Goal: Transaction & Acquisition: Complete application form

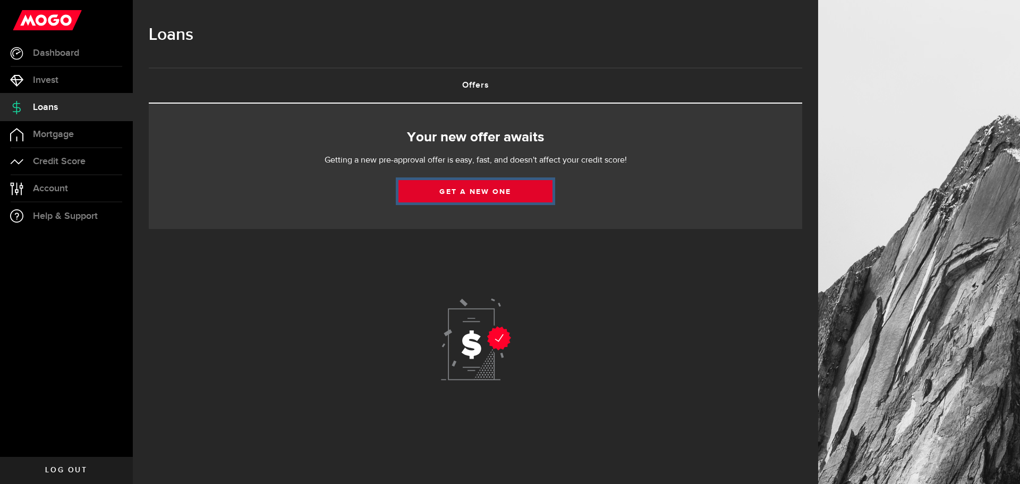
click at [481, 195] on link "Get a new one" at bounding box center [475, 191] width 154 height 22
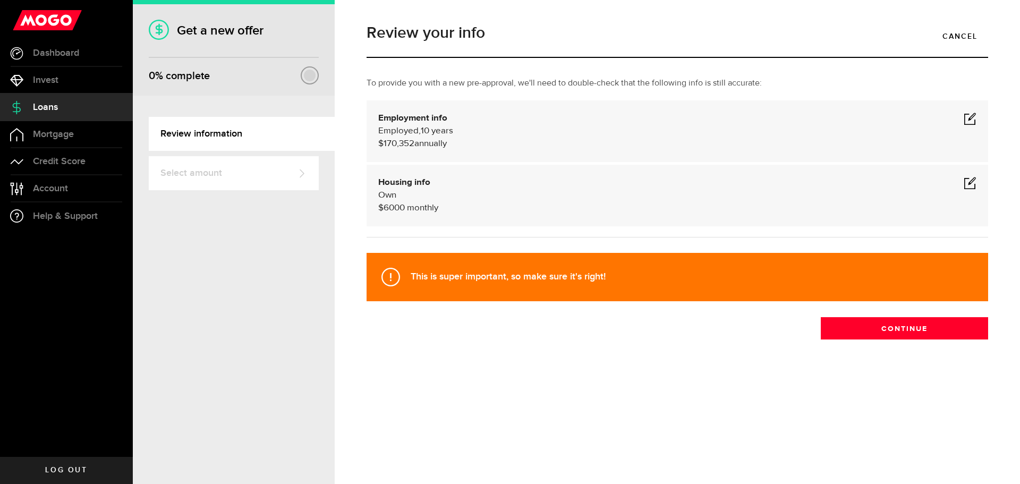
click at [970, 117] on span at bounding box center [969, 118] width 13 height 13
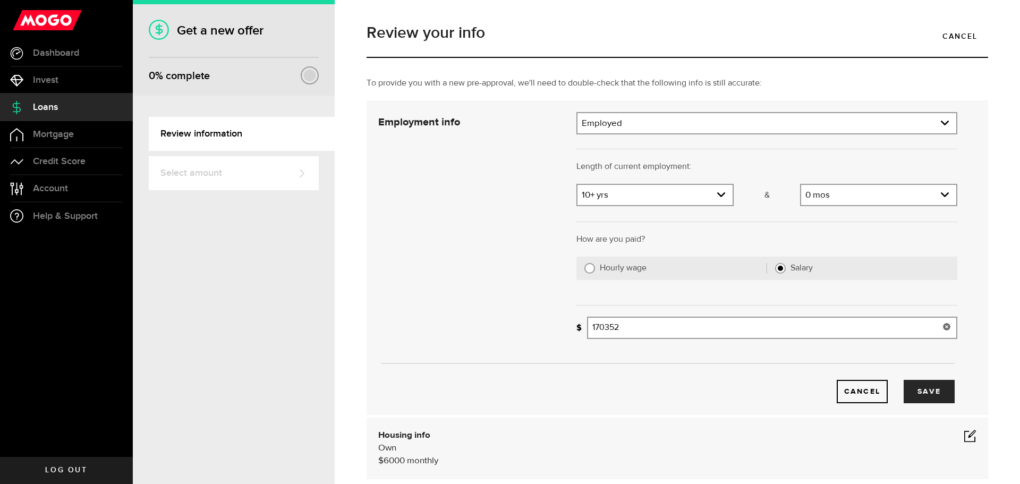
click at [646, 328] on input "170352" at bounding box center [772, 327] width 370 height 22
type input "150,000"
click at [451, 324] on div "Cancel Save" at bounding box center [667, 257] width 611 height 291
click at [918, 390] on button "Save" at bounding box center [928, 391] width 51 height 23
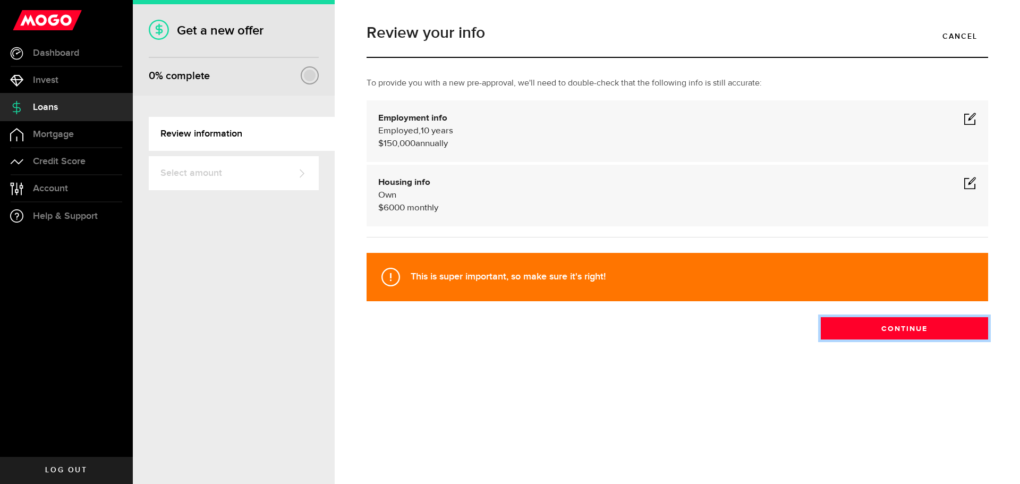
click at [898, 322] on button "Continue" at bounding box center [903, 328] width 167 height 22
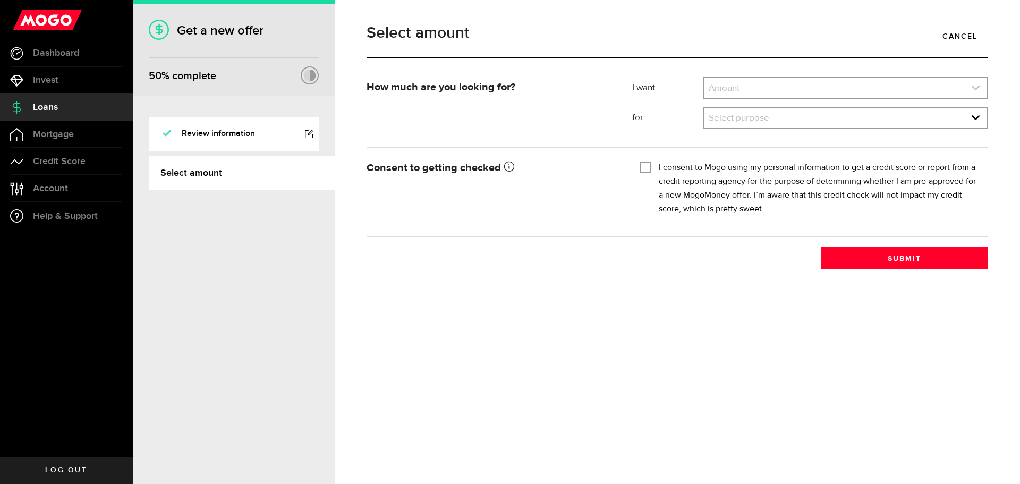
click at [972, 87] on use "expand select" at bounding box center [975, 87] width 8 height 5
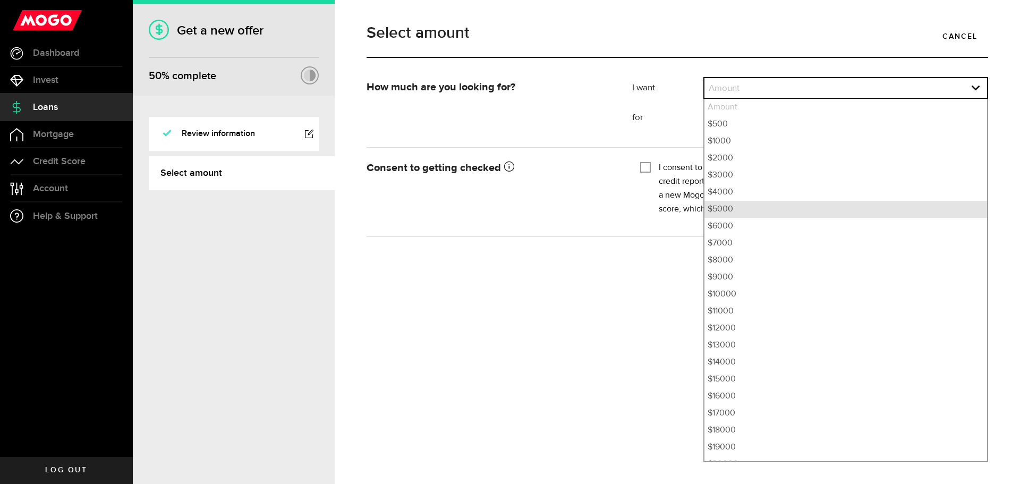
click at [717, 213] on li "$5000" at bounding box center [845, 209] width 282 height 17
select select "5000"
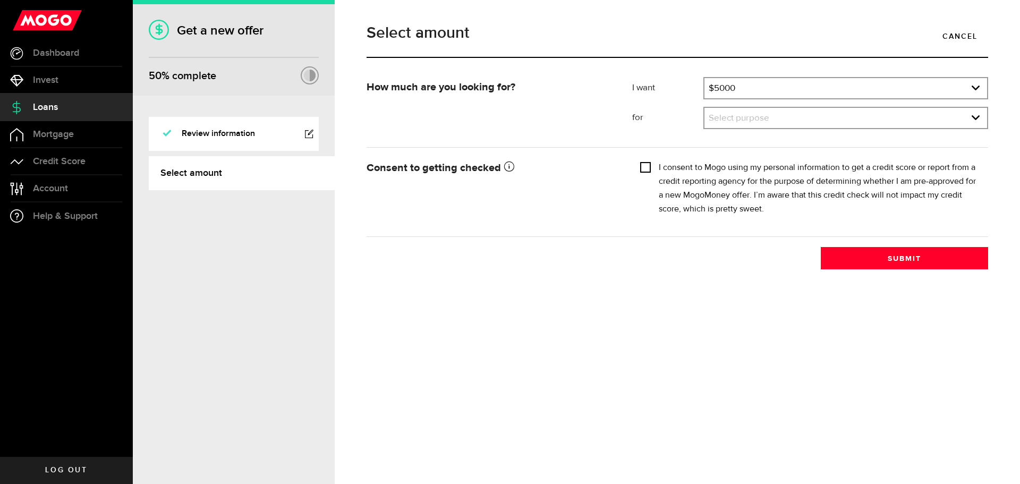
click at [646, 166] on input "I consent to Mogo using my personal information to get a credit score or report…" at bounding box center [645, 166] width 11 height 11
checkbox input "true"
click at [764, 119] on link "expand select" at bounding box center [845, 118] width 282 height 20
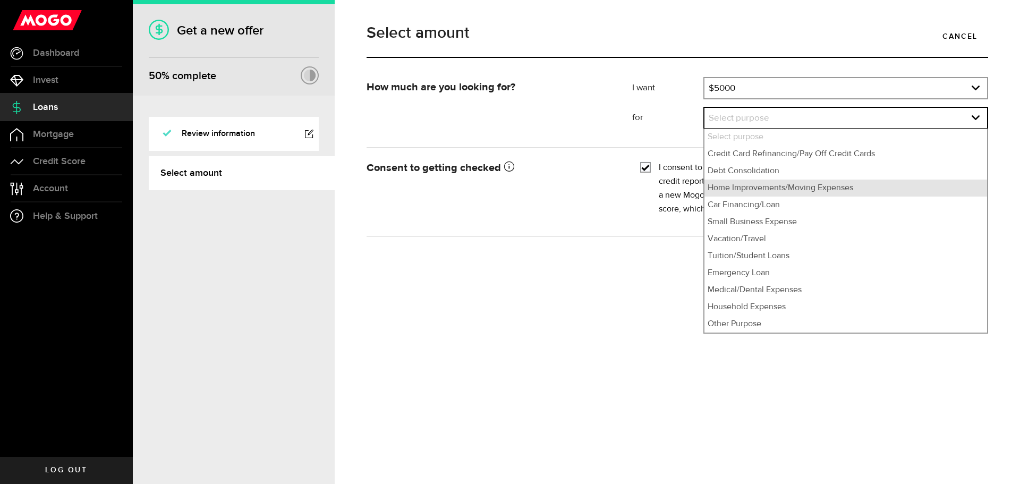
click at [767, 194] on li "Home Improvements/Moving Expenses" at bounding box center [845, 187] width 282 height 17
select select "Home Improvements/Moving Expenses"
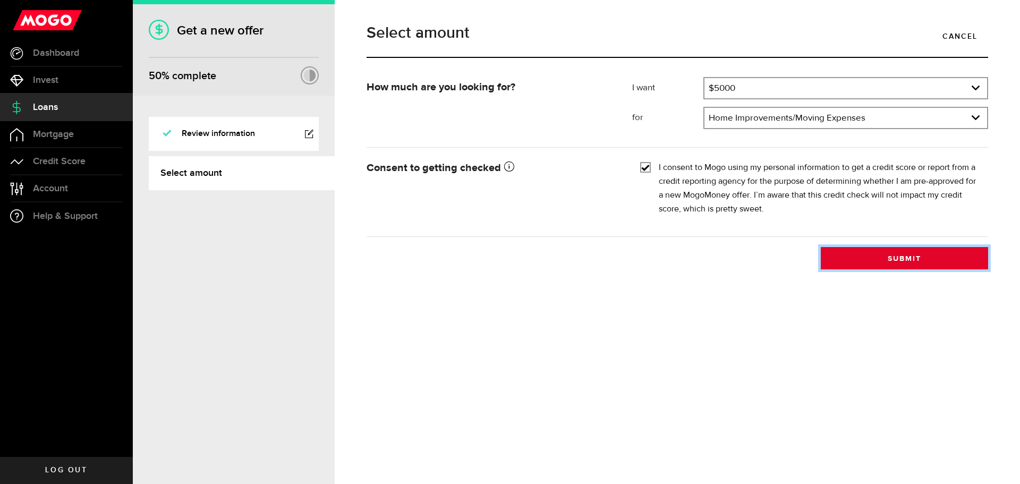
click at [873, 255] on button "Submit" at bounding box center [903, 258] width 167 height 22
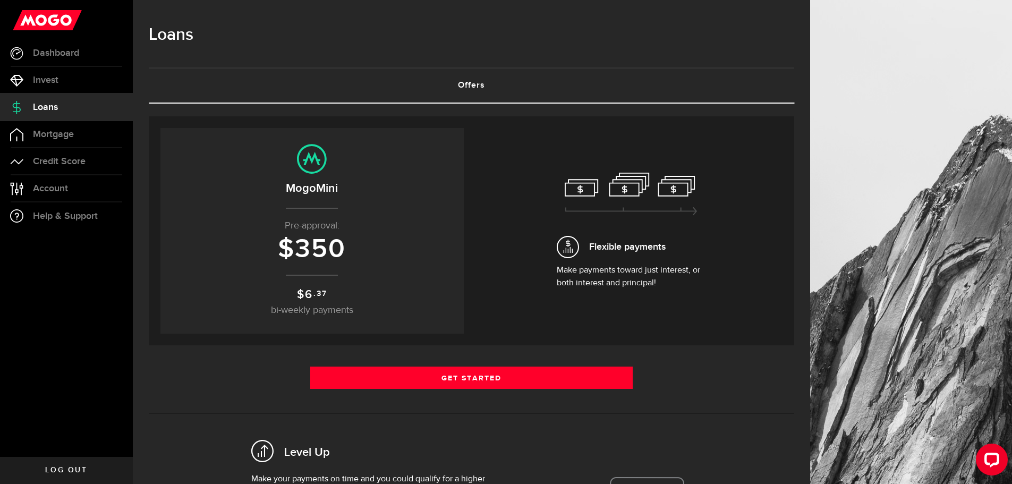
scroll to position [159, 0]
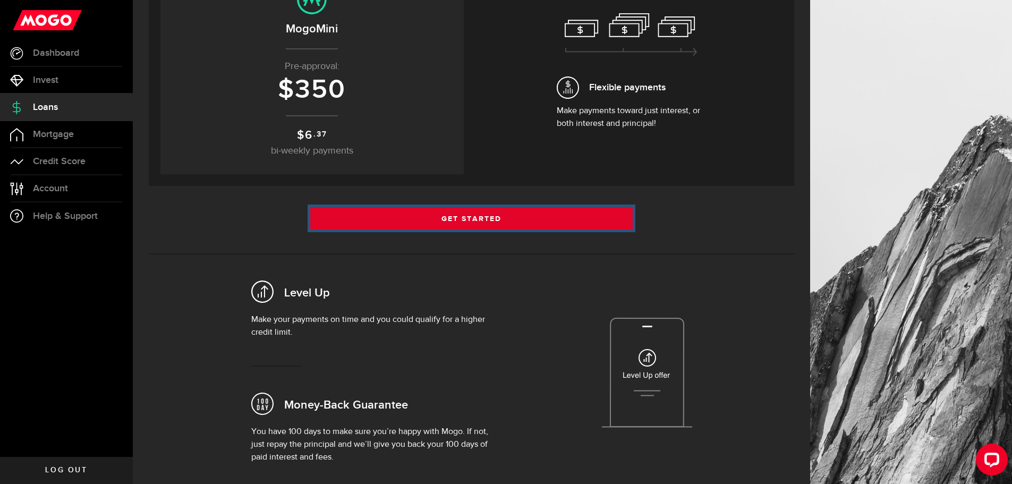
click at [472, 218] on link "Get Started" at bounding box center [471, 218] width 323 height 22
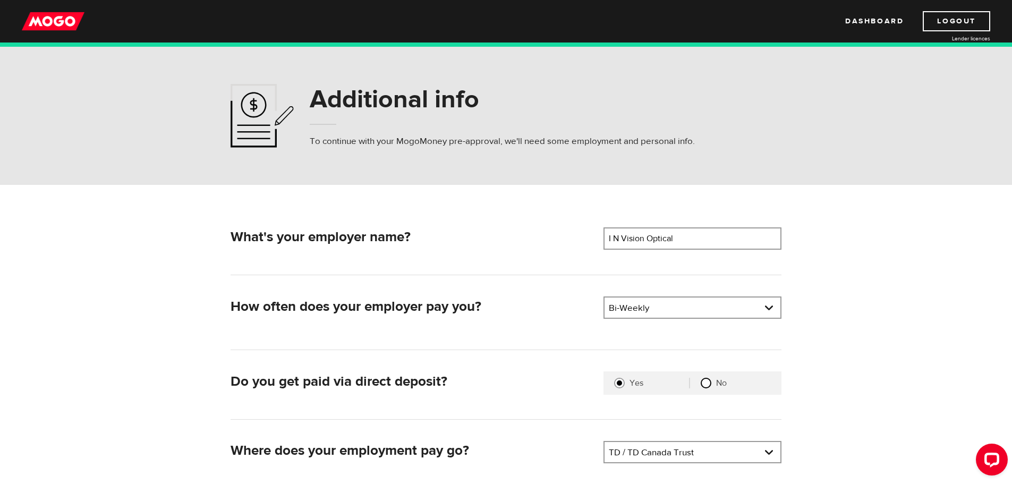
click at [707, 385] on input "No" at bounding box center [705, 383] width 11 height 11
radio input "true"
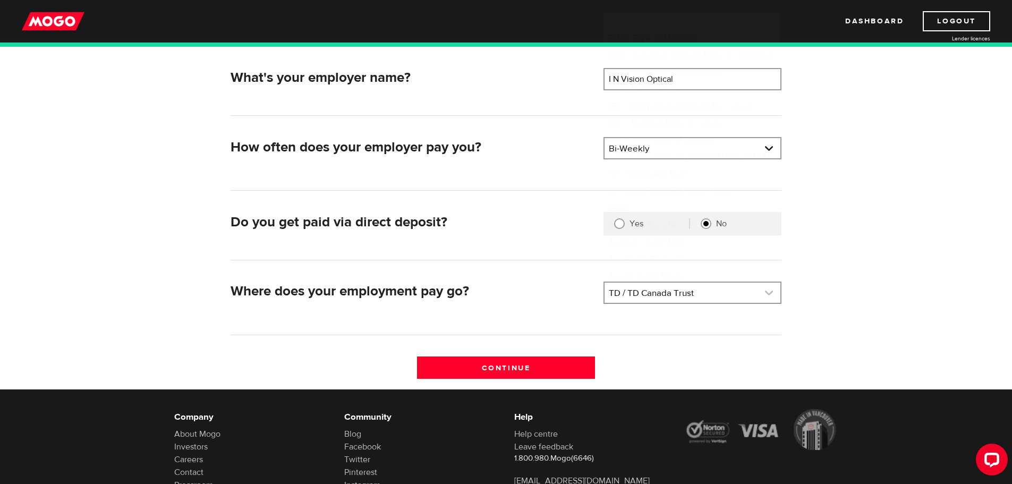
click at [770, 294] on link at bounding box center [692, 292] width 176 height 20
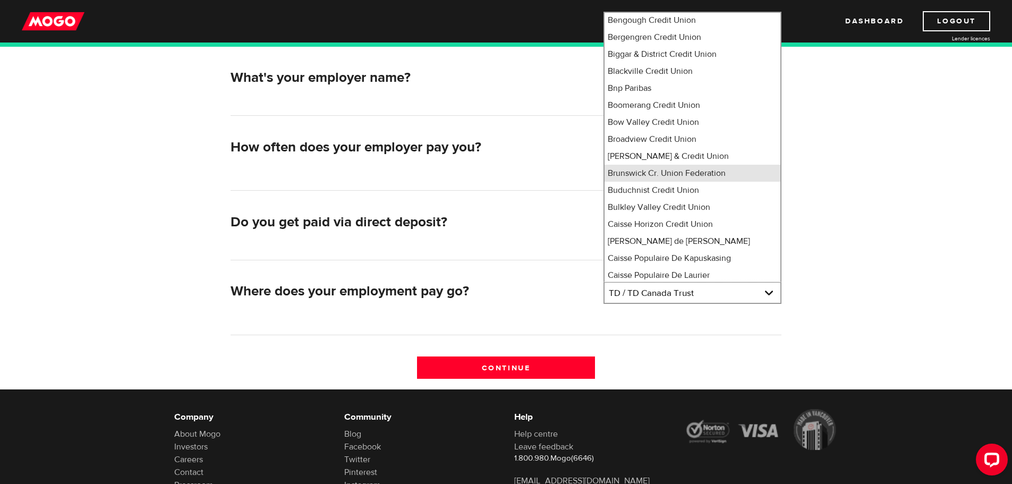
scroll to position [0, 0]
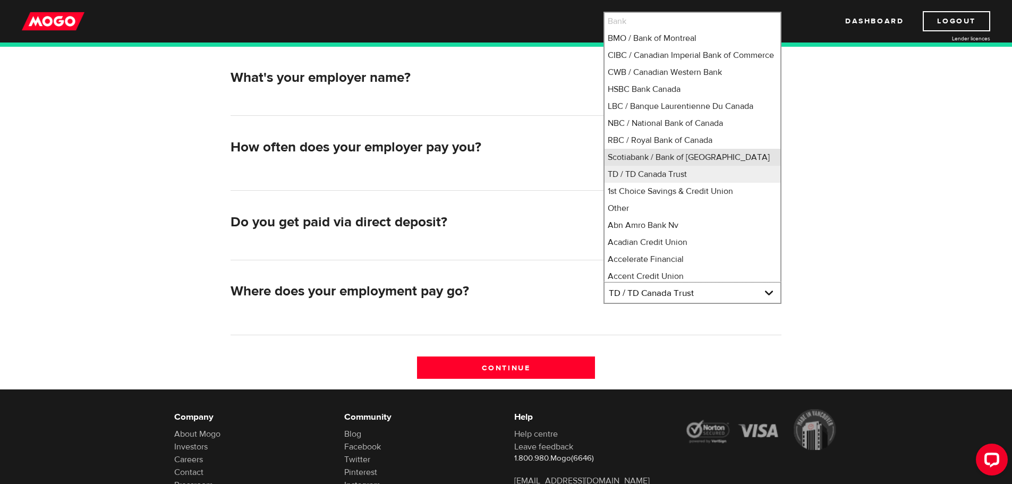
click at [641, 166] on li "Scotiabank / Bank of Nova Scotia" at bounding box center [692, 157] width 176 height 17
select select "2"
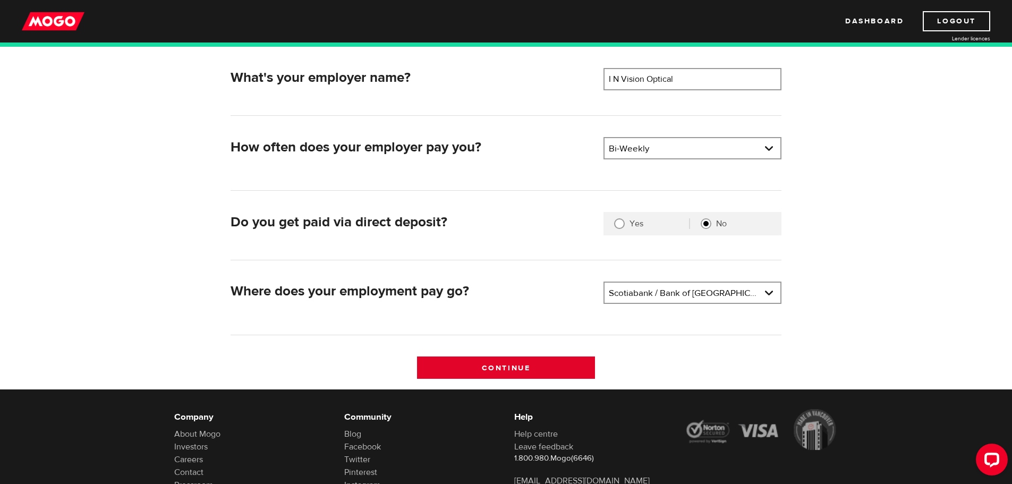
click at [507, 363] on input "Continue" at bounding box center [506, 367] width 178 height 22
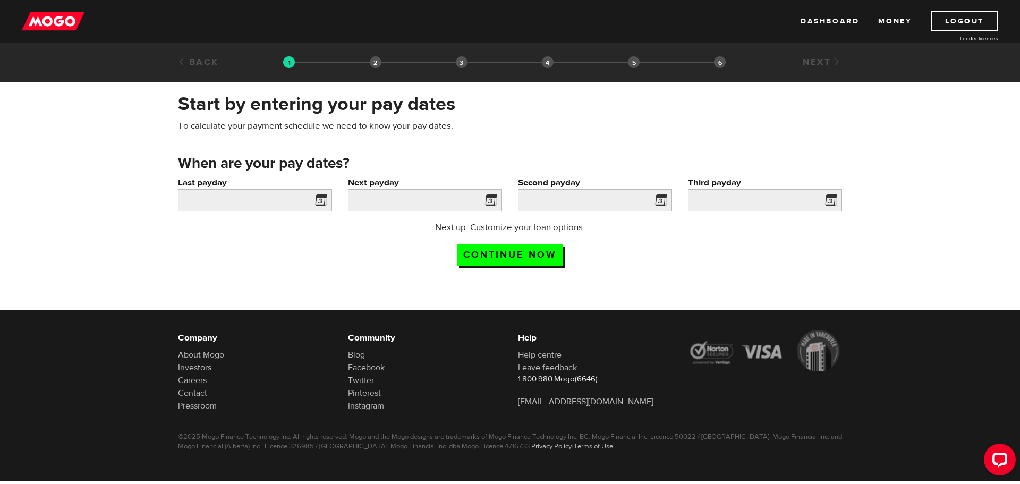
click at [319, 200] on span at bounding box center [319, 201] width 16 height 17
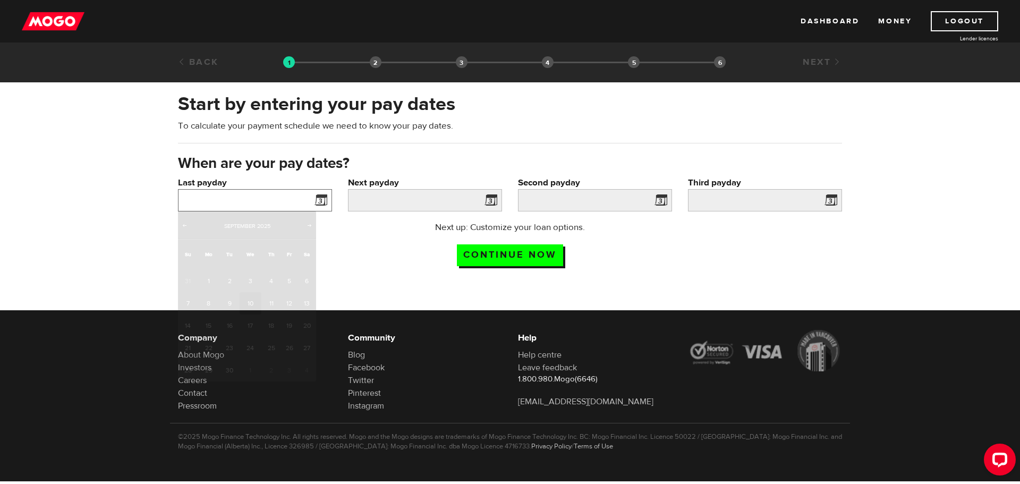
click at [281, 203] on input "Last payday" at bounding box center [255, 200] width 154 height 22
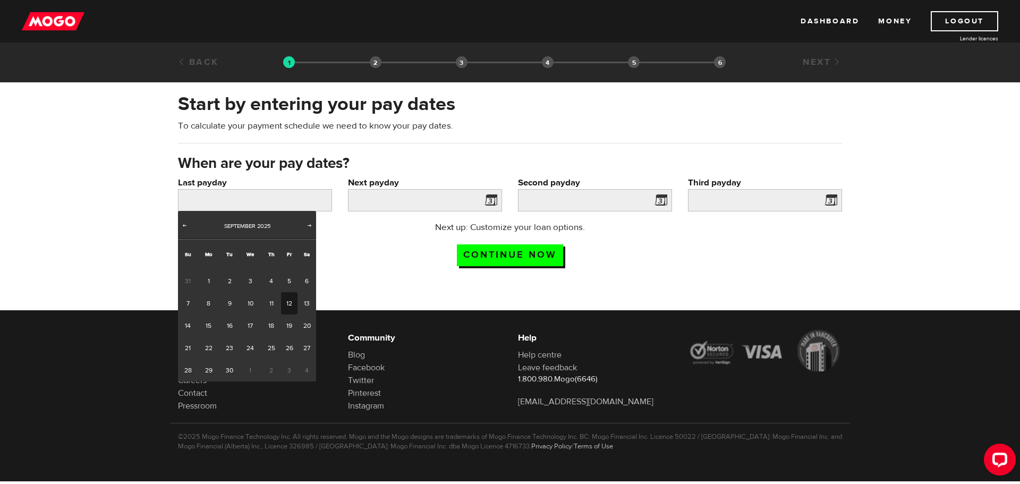
click at [287, 303] on link "12" at bounding box center [289, 303] width 16 height 22
type input "2025/09/12"
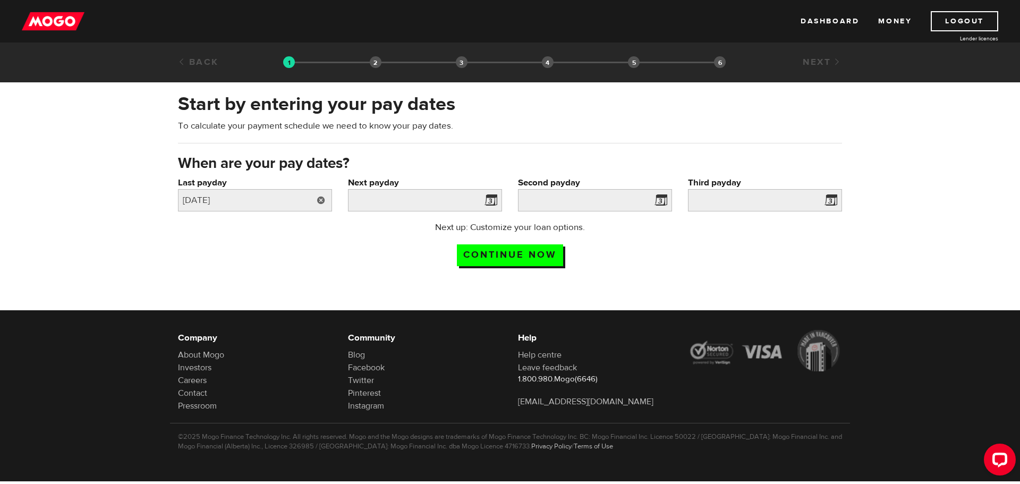
click at [323, 199] on link at bounding box center [321, 200] width 22 height 22
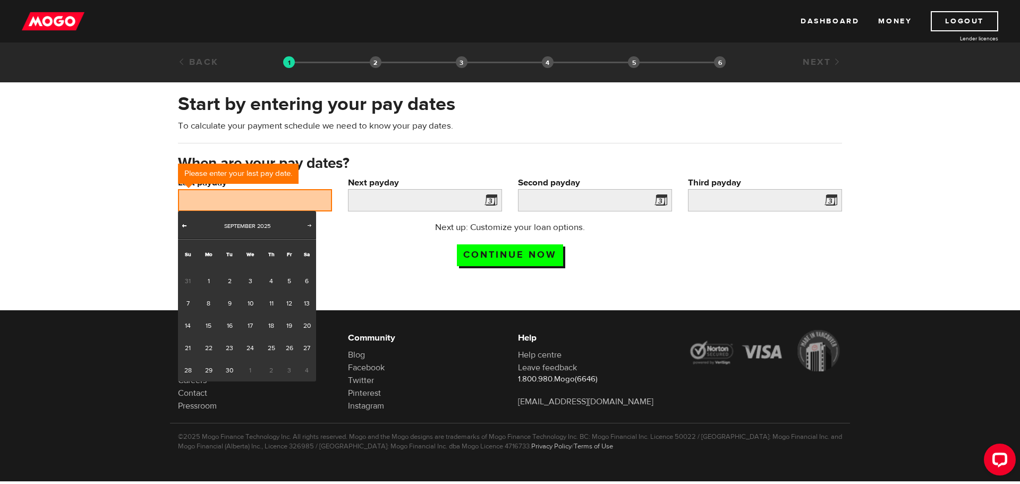
click at [187, 226] on span "Prev" at bounding box center [184, 225] width 8 height 8
click at [288, 370] on link "29" at bounding box center [289, 370] width 16 height 22
type input "2025/08/29"
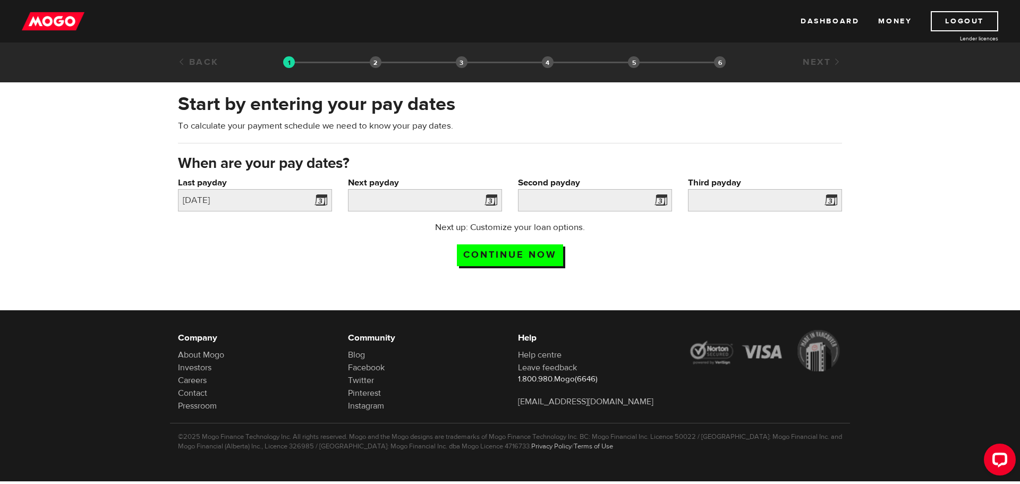
click at [493, 198] on span at bounding box center [489, 201] width 16 height 17
click at [487, 200] on span at bounding box center [489, 201] width 16 height 17
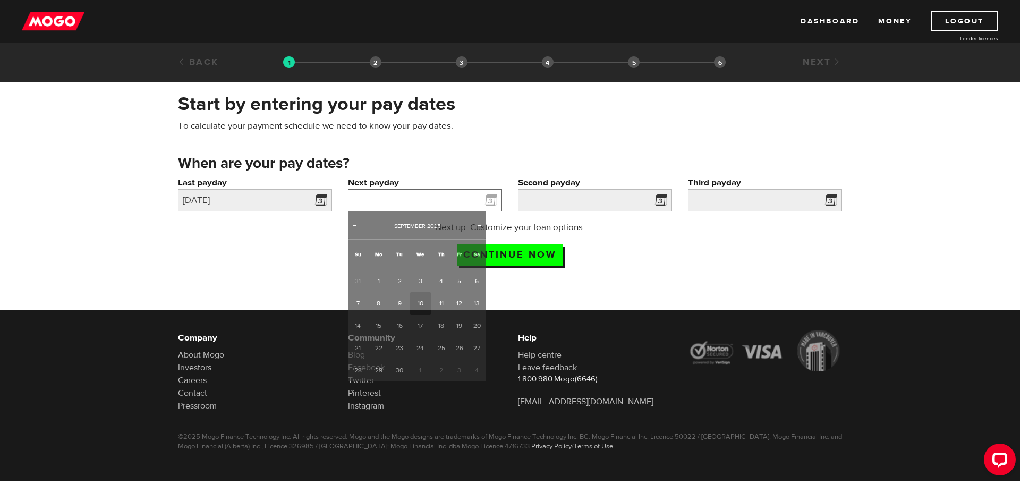
click at [441, 200] on input "Next payday" at bounding box center [425, 200] width 154 height 22
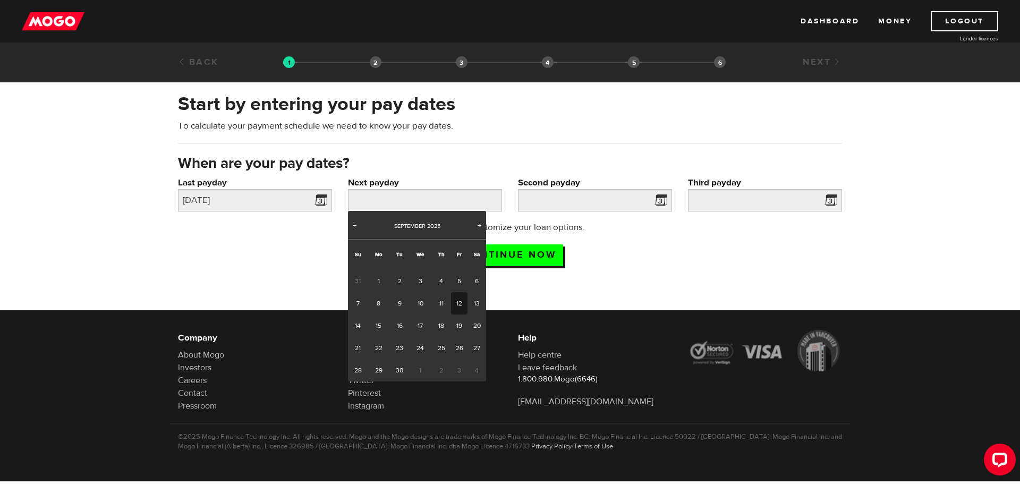
click at [460, 305] on link "12" at bounding box center [459, 303] width 16 height 22
type input "2025/09/12"
type input "2025/9/26"
type input "2025/10/10"
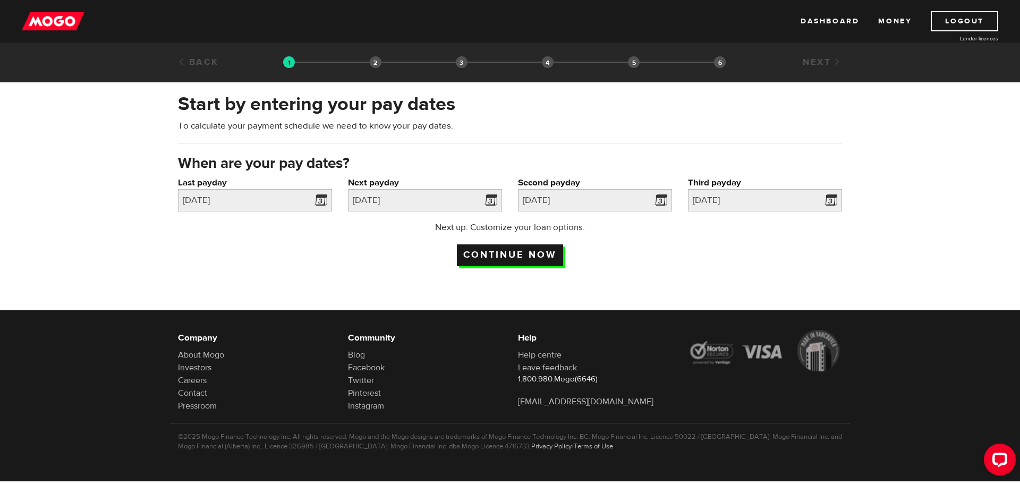
click at [510, 254] on input "Continue now" at bounding box center [510, 255] width 106 height 22
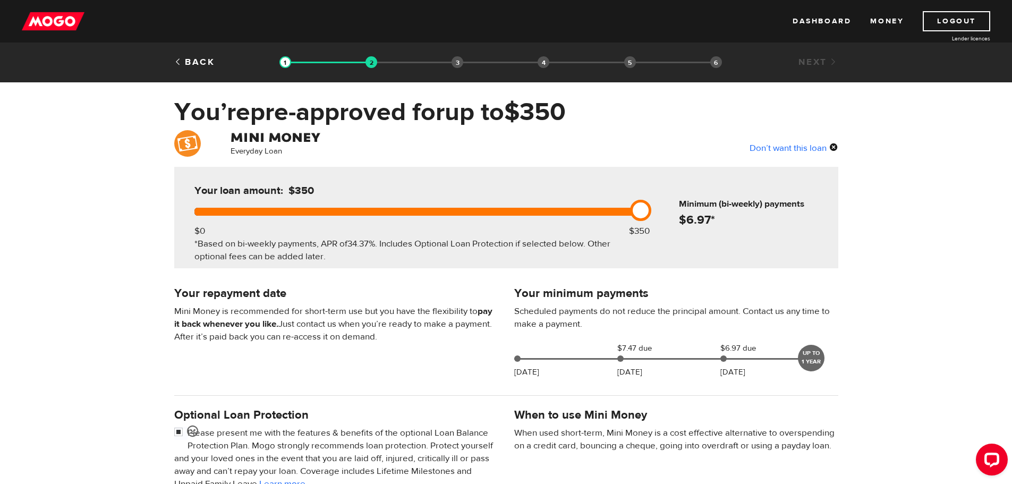
scroll to position [159, 0]
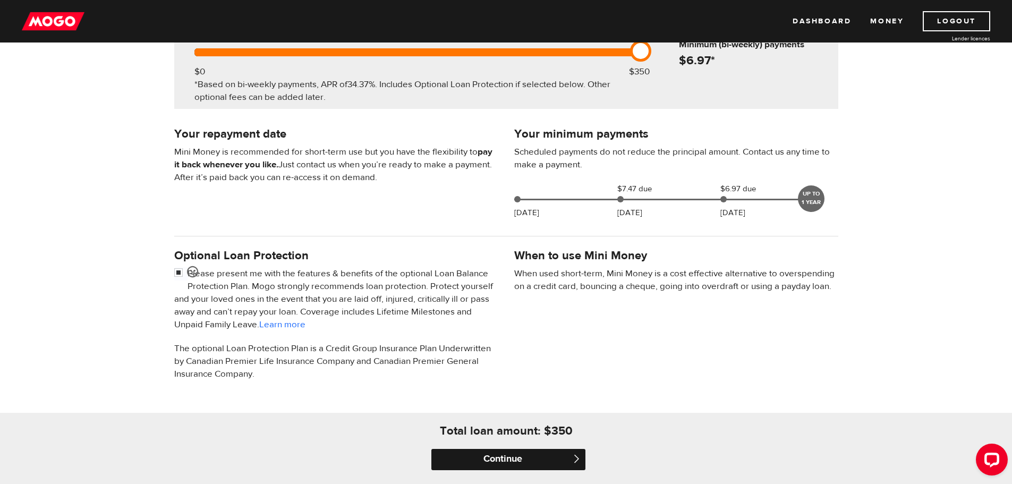
click at [517, 458] on input "Continue" at bounding box center [508, 459] width 154 height 21
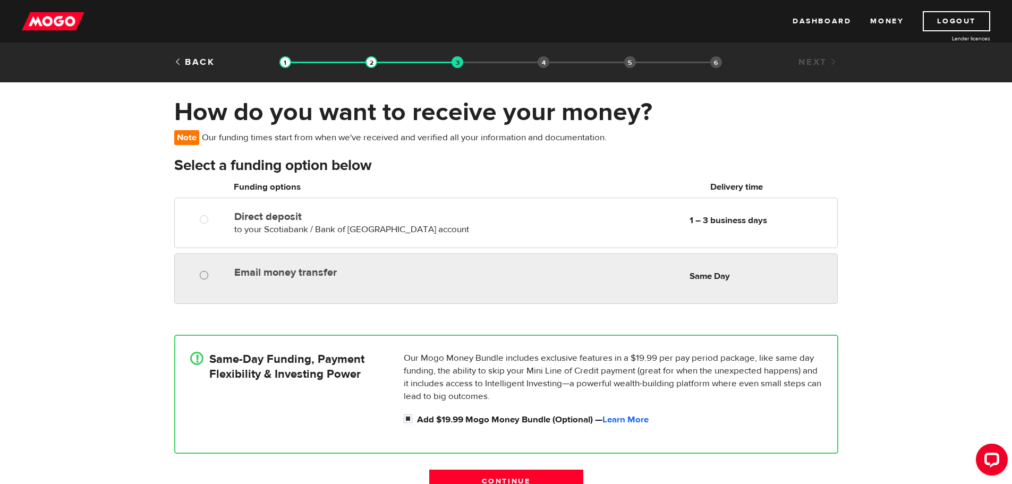
radio input "true"
click at [206, 271] on input "Email money transfer" at bounding box center [206, 276] width 13 height 13
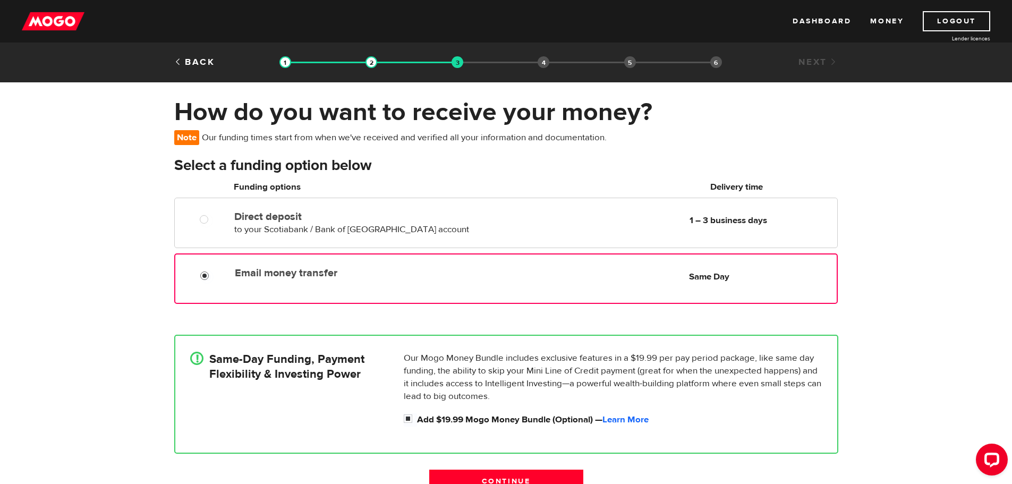
scroll to position [159, 0]
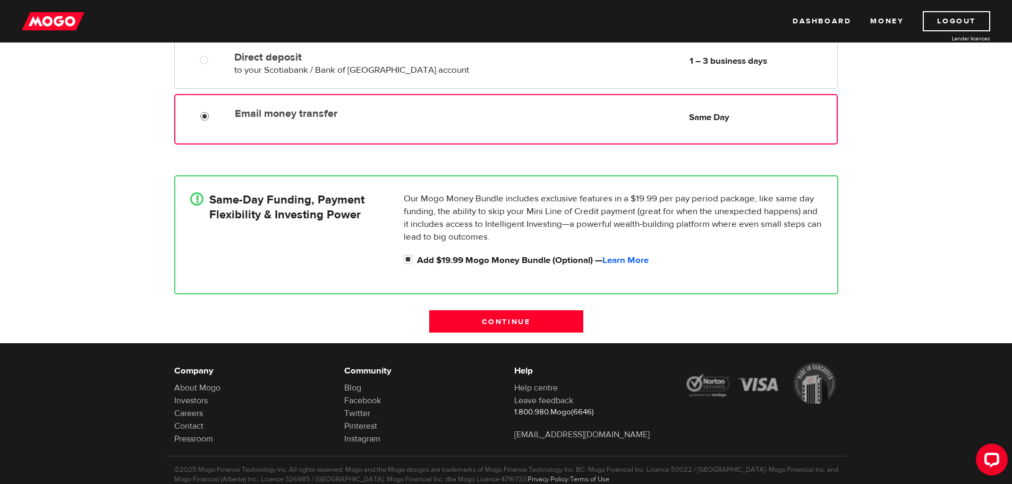
click at [203, 118] on input "Email money transfer" at bounding box center [206, 117] width 13 height 13
click at [203, 116] on input "Email money transfer" at bounding box center [206, 117] width 13 height 13
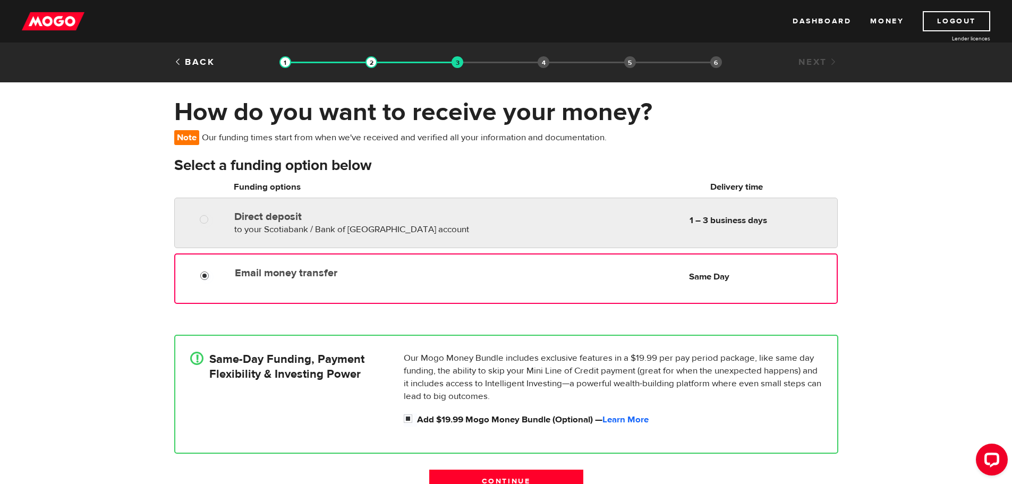
radio input "true"
click at [209, 210] on div at bounding box center [202, 216] width 64 height 21
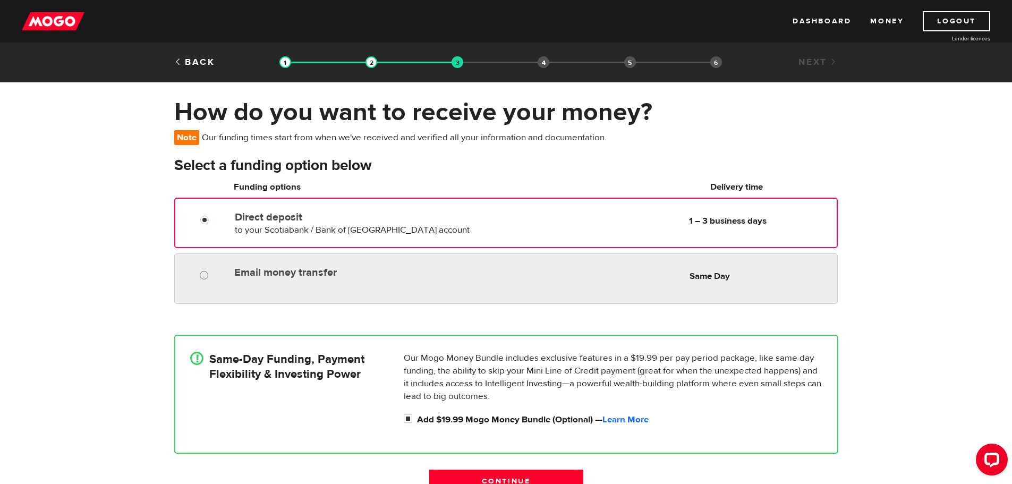
radio input "true"
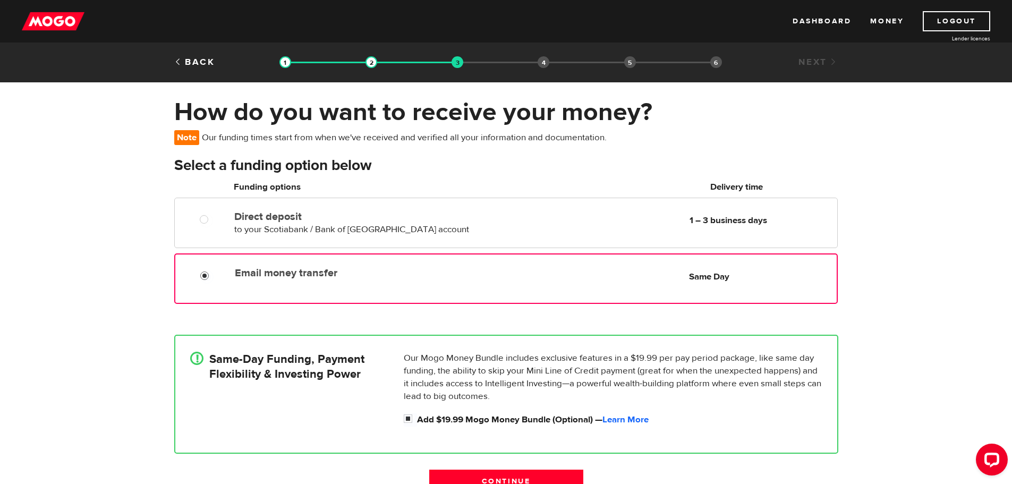
click at [202, 272] on input "Email money transfer" at bounding box center [206, 276] width 13 height 13
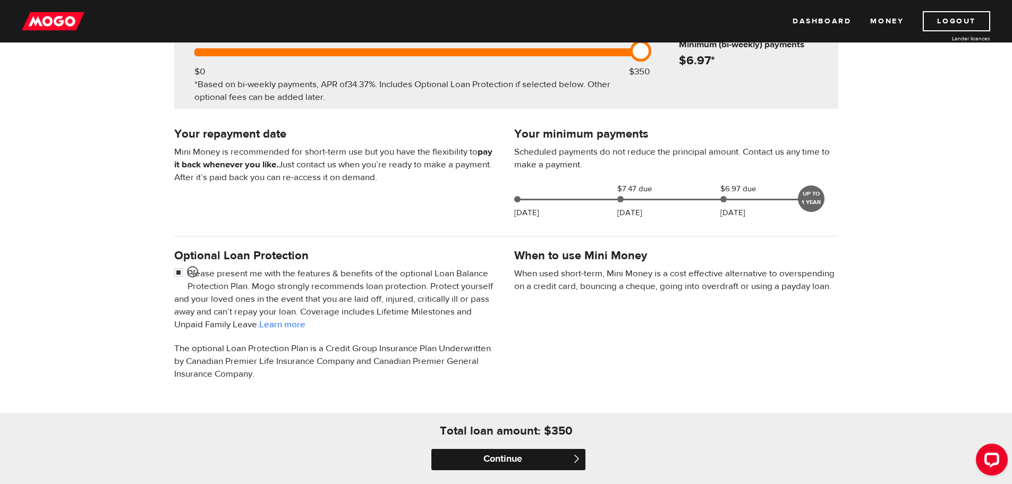
click at [507, 467] on input "Continue" at bounding box center [508, 459] width 154 height 21
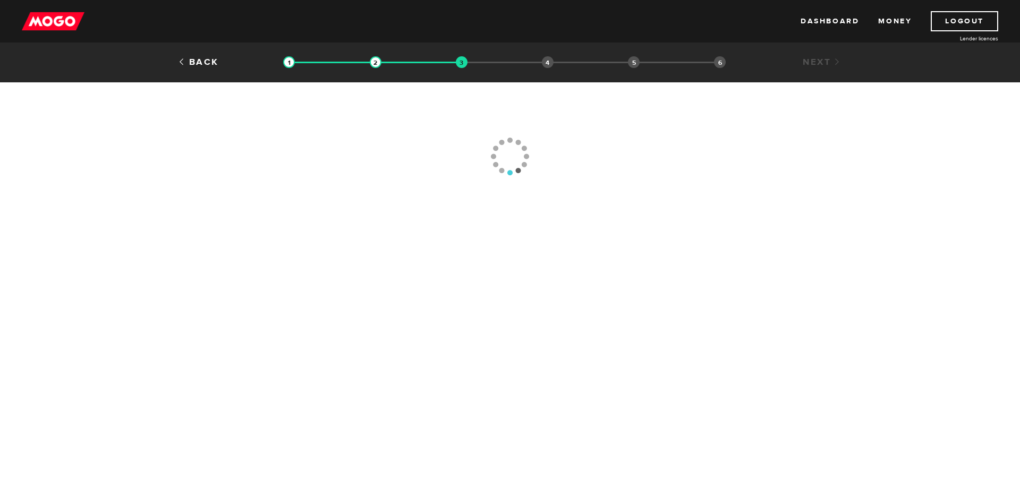
click at [509, 458] on body "Dashboard Money Logout Lender licences STEP 3 Loan approval Loan select Funding…" at bounding box center [510, 242] width 1020 height 484
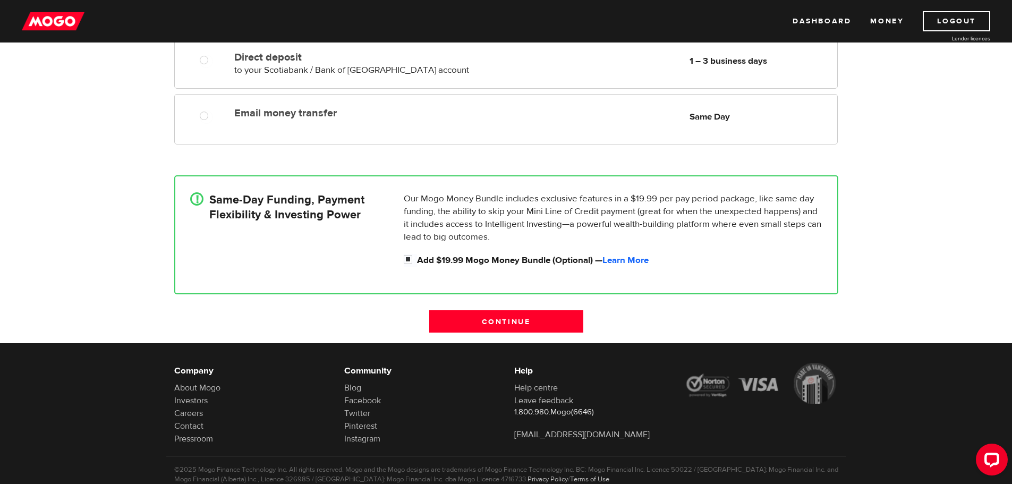
scroll to position [192, 0]
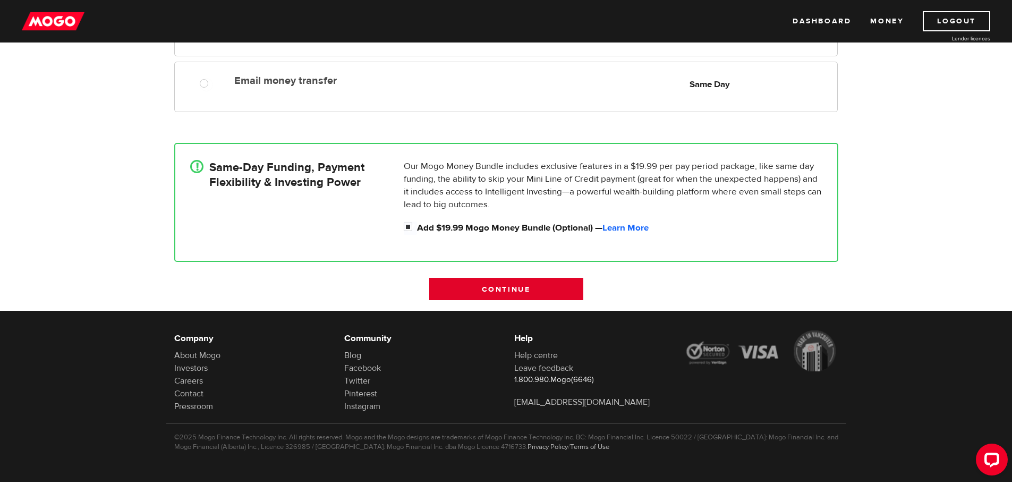
click at [500, 287] on input "Continue" at bounding box center [506, 289] width 154 height 22
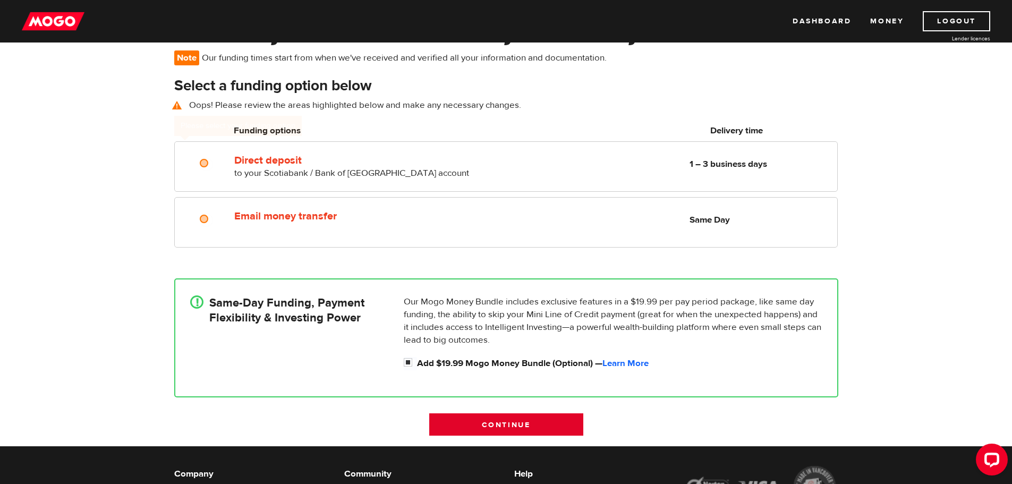
scroll to position [77, 0]
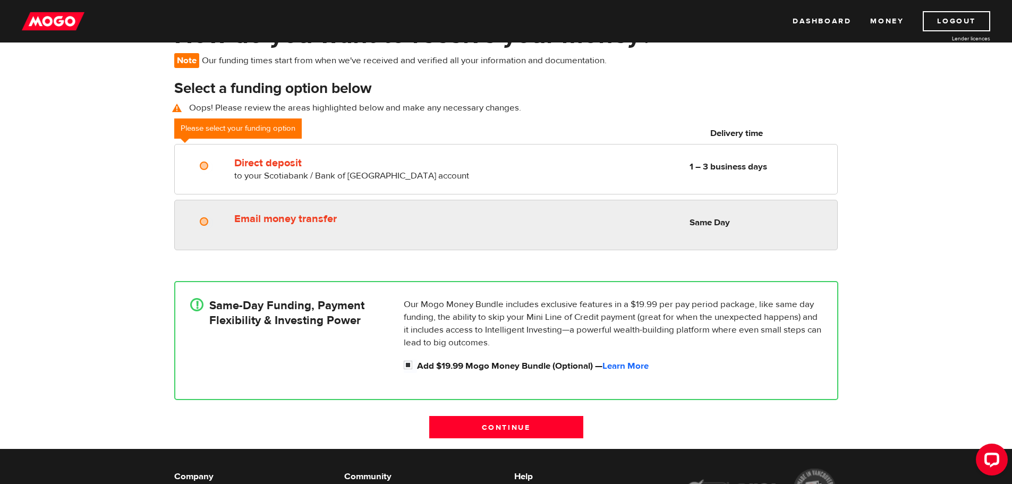
radio input "true"
click at [208, 220] on input "Email money transfer" at bounding box center [206, 222] width 13 height 13
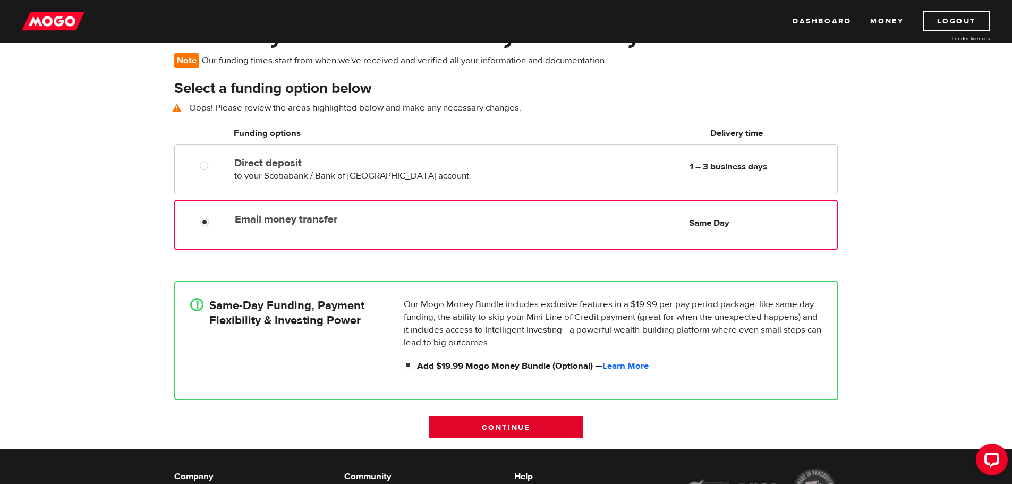
click at [527, 419] on input "Continue" at bounding box center [506, 427] width 154 height 22
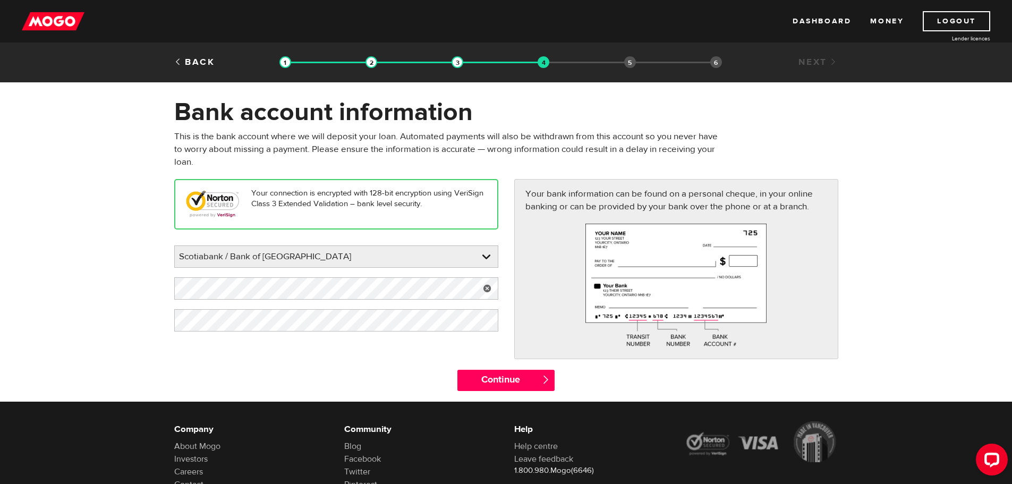
click at [489, 286] on link at bounding box center [487, 288] width 22 height 22
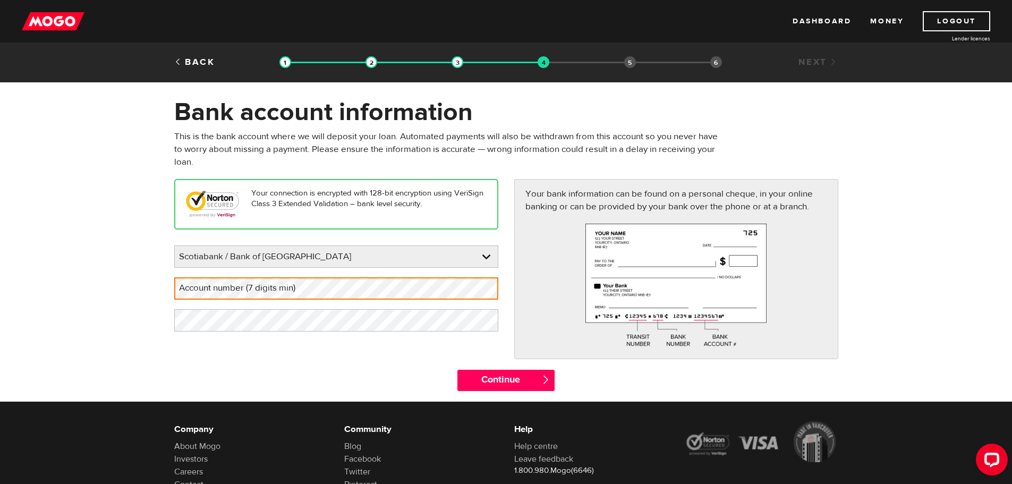
drag, startPoint x: 189, startPoint y: 289, endPoint x: 183, endPoint y: 287, distance: 6.1
click at [183, 287] on label "Account number (7 digits min)" at bounding box center [245, 288] width 143 height 22
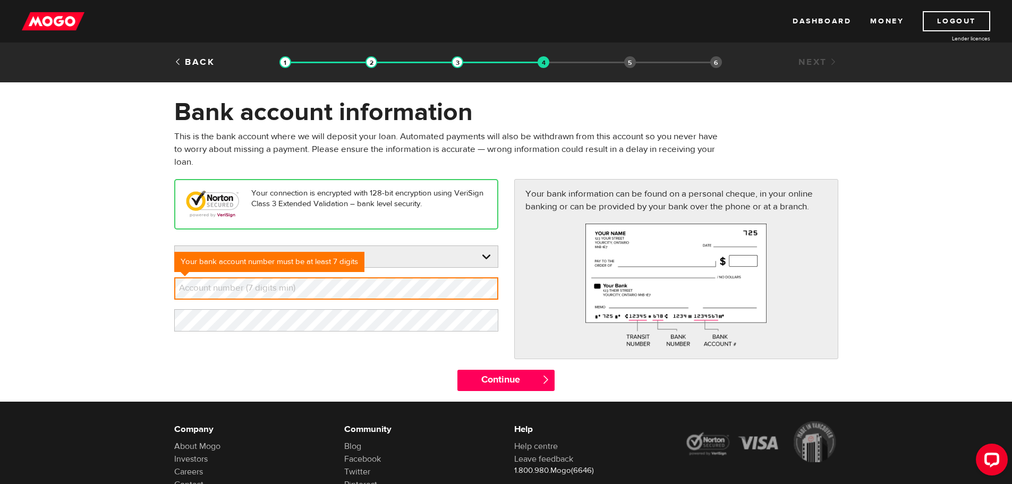
click at [191, 290] on label "Account number (7 digits min)" at bounding box center [245, 288] width 143 height 22
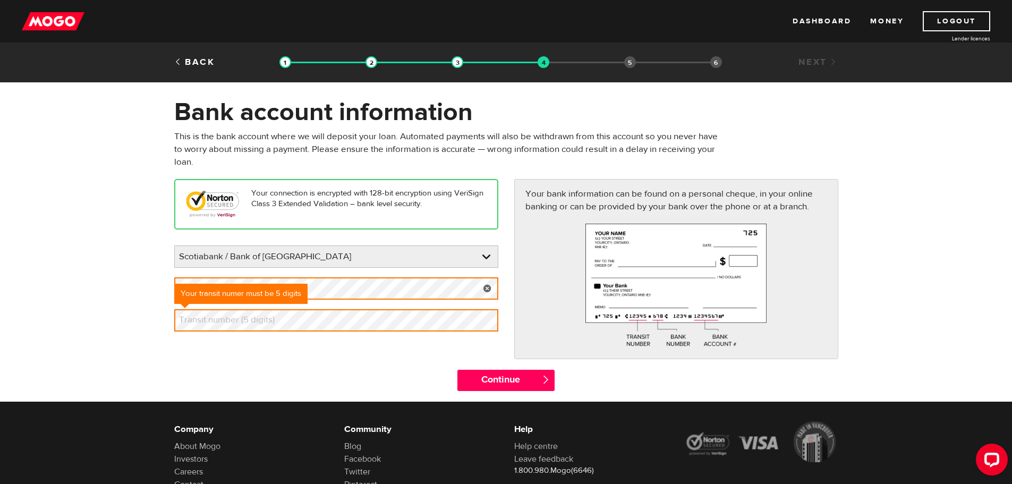
click at [489, 288] on link at bounding box center [487, 288] width 22 height 22
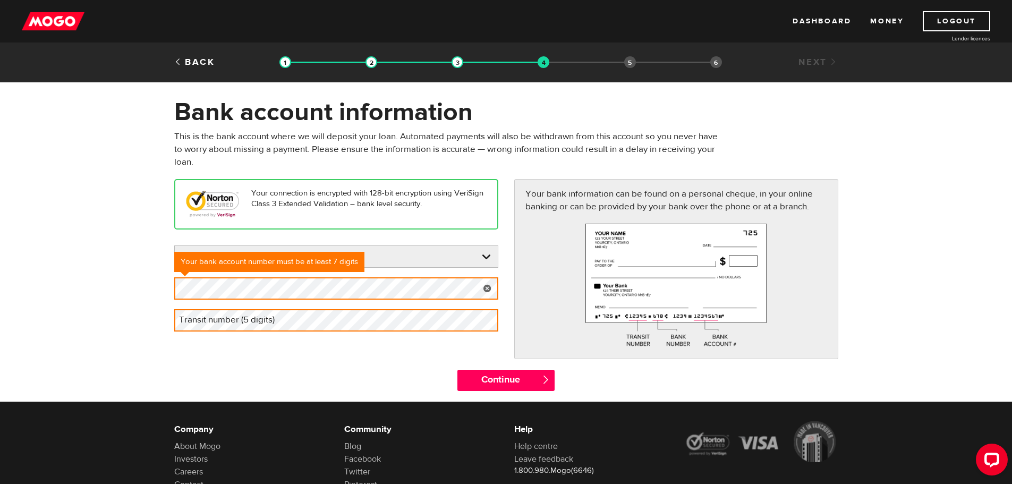
click at [230, 323] on label "Transit number (5 digits)" at bounding box center [235, 320] width 122 height 22
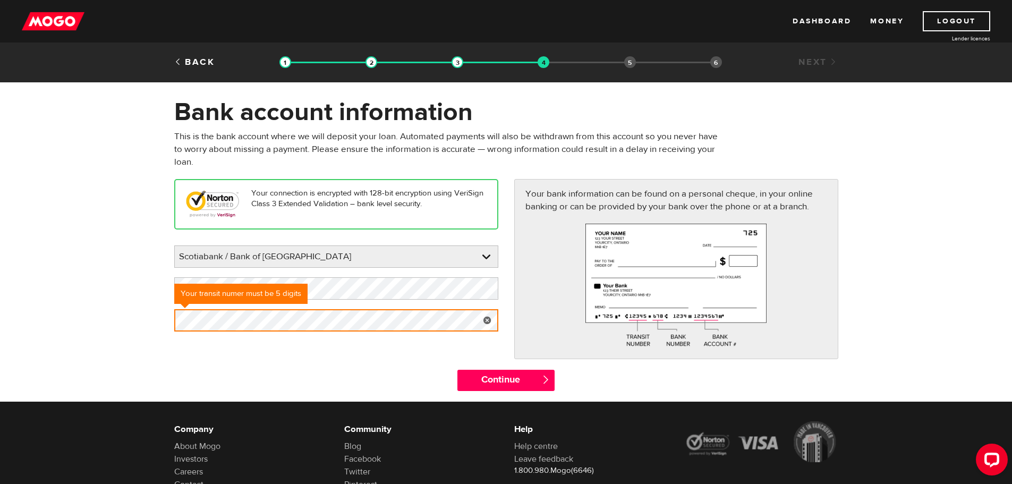
click at [305, 372] on div "Continue " at bounding box center [506, 386] width 680 height 32
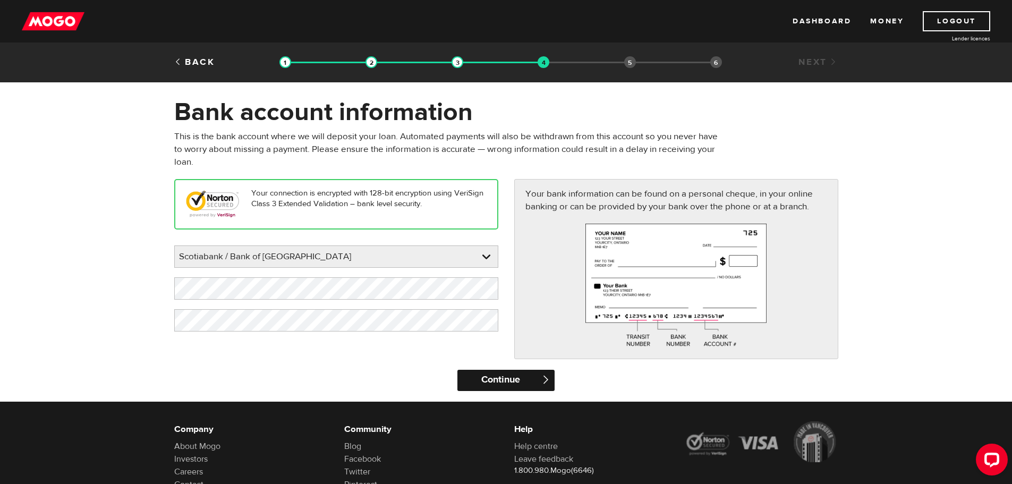
click at [489, 380] on input "Continue" at bounding box center [505, 380] width 97 height 21
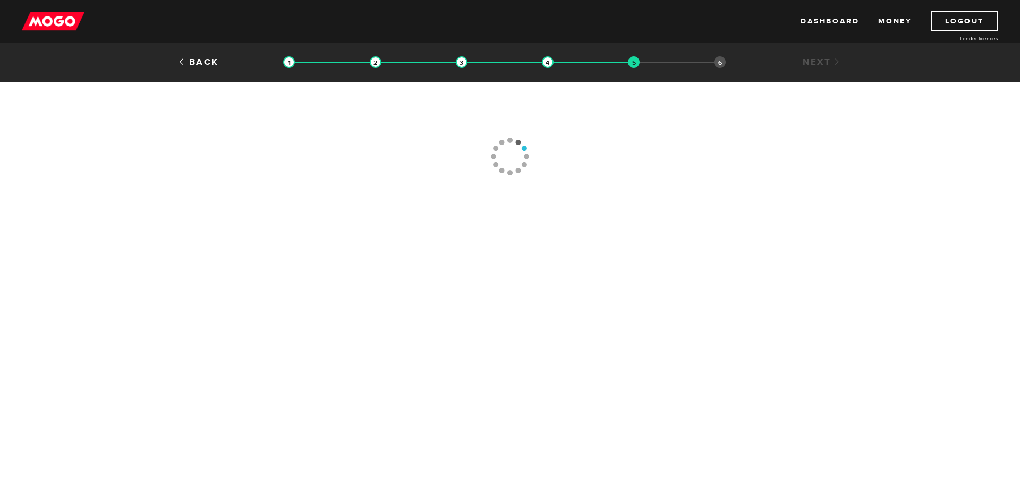
type input "(905) 836-7771"
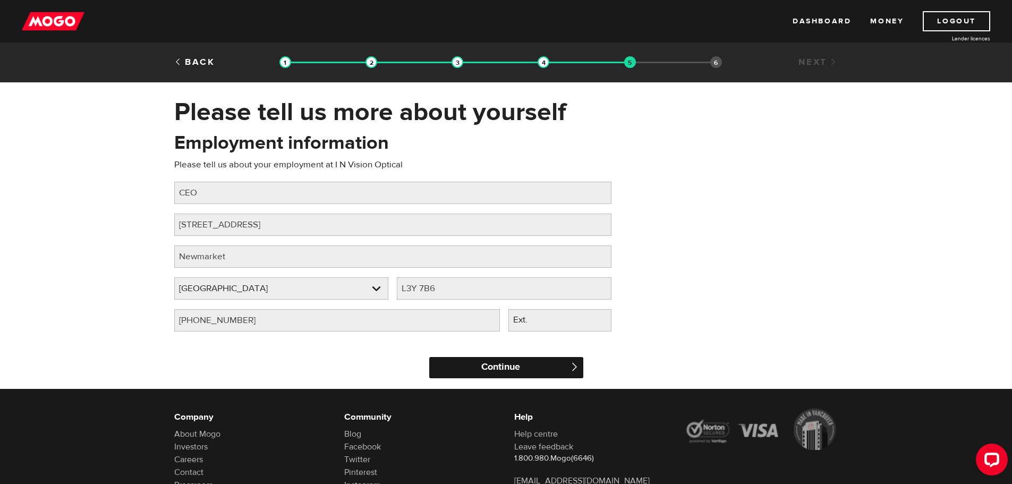
click at [509, 371] on input "Continue" at bounding box center [506, 367] width 154 height 21
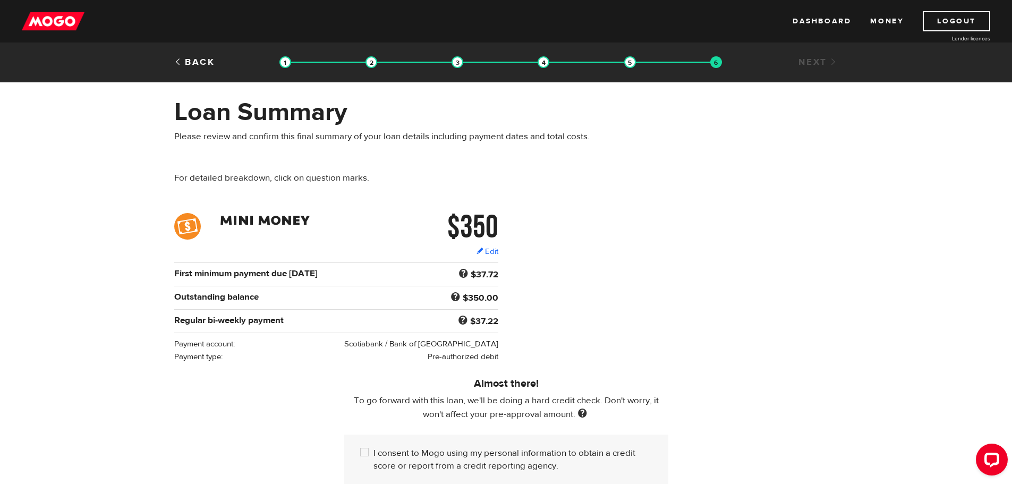
scroll to position [159, 0]
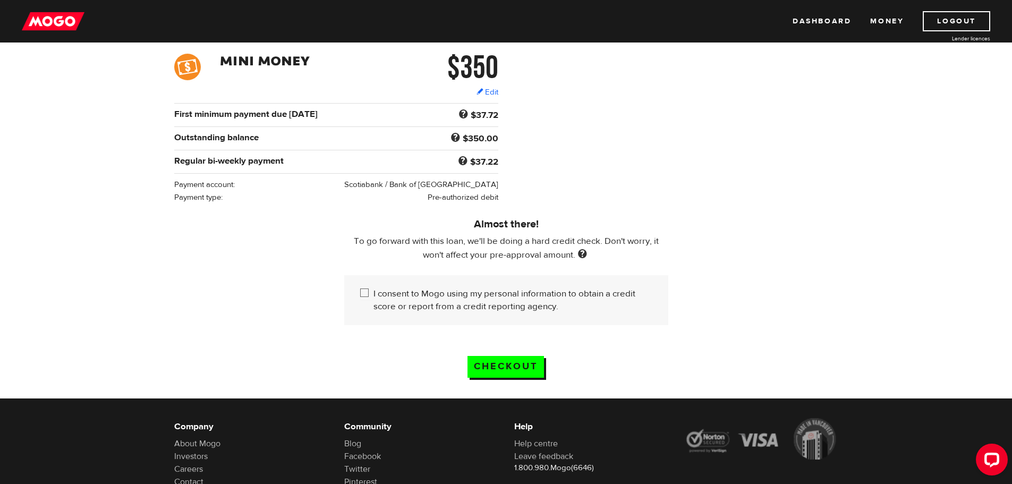
click at [363, 288] on input "I consent to Mogo using my personal information to obtain a credit score or rep…" at bounding box center [366, 293] width 13 height 13
checkbox input "true"
click at [501, 362] on input "Checkout" at bounding box center [505, 367] width 76 height 22
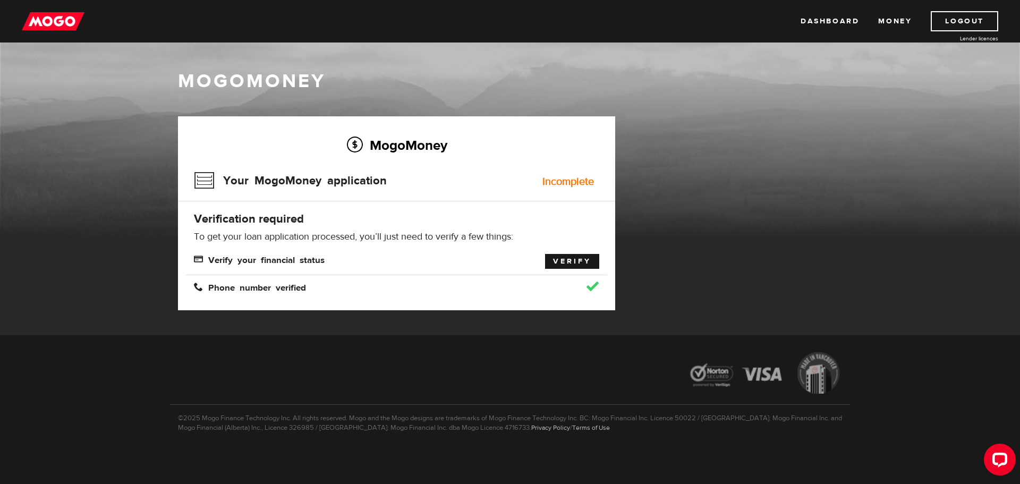
click at [574, 265] on link "Verify" at bounding box center [572, 261] width 54 height 15
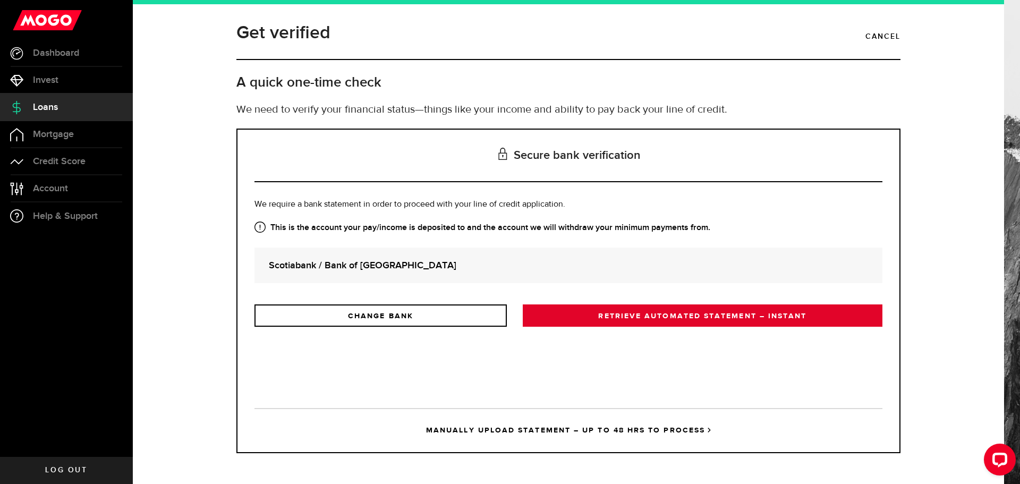
click at [700, 321] on link "RETRIEVE AUTOMATED STATEMENT – INSTANT" at bounding box center [701, 315] width 359 height 22
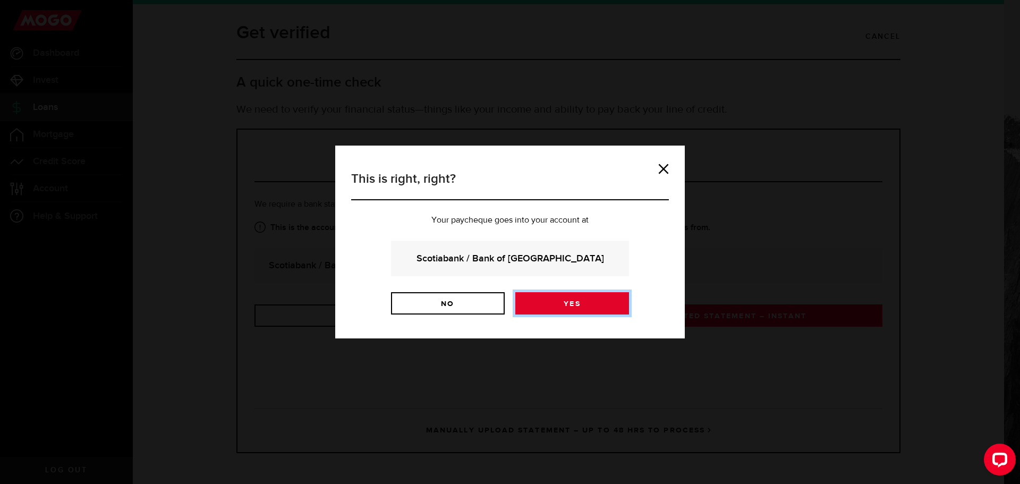
click at [573, 304] on link "Yes" at bounding box center [572, 303] width 114 height 22
